Goal: Information Seeking & Learning: Understand process/instructions

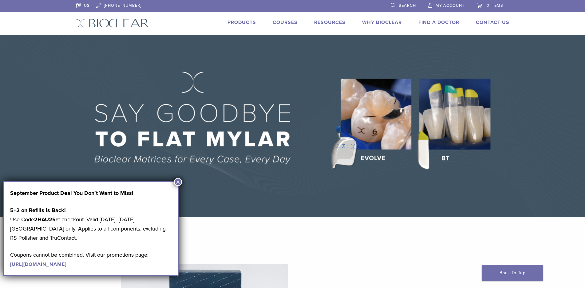
click at [374, 22] on link "Why Bioclear" at bounding box center [382, 22] width 40 height 6
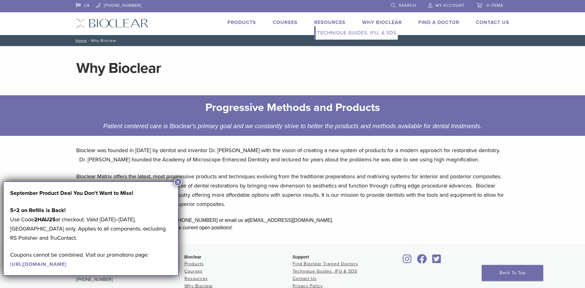
click at [333, 26] on link "Technique Guides, IFU, & SDS" at bounding box center [357, 33] width 82 height 14
